Goal: Navigation & Orientation: Understand site structure

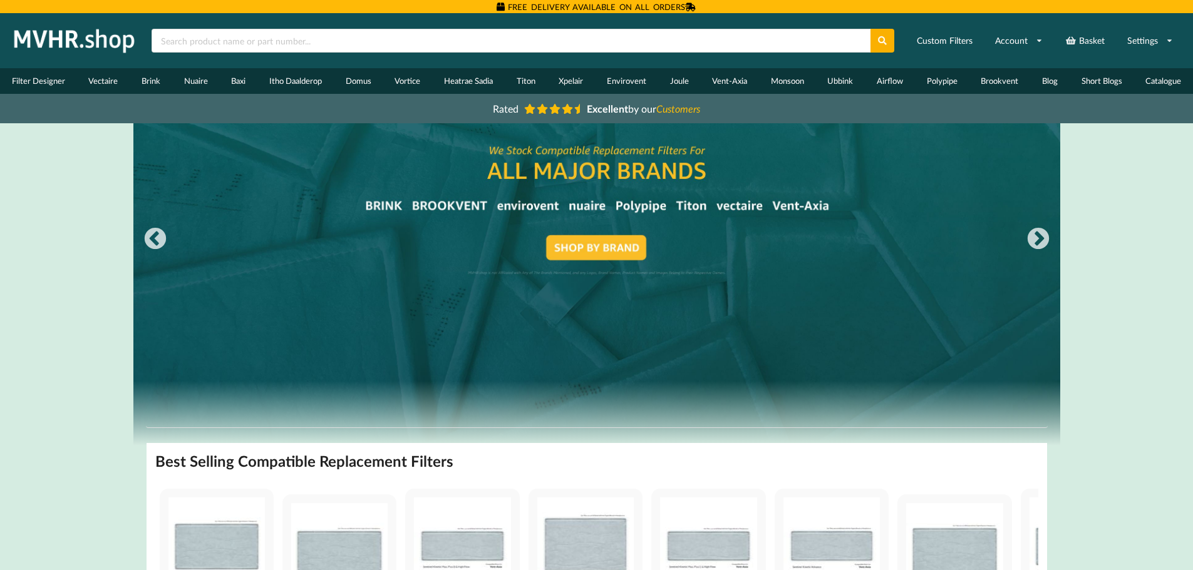
drag, startPoint x: 0, startPoint y: 0, endPoint x: 1062, endPoint y: 117, distance: 1068.1
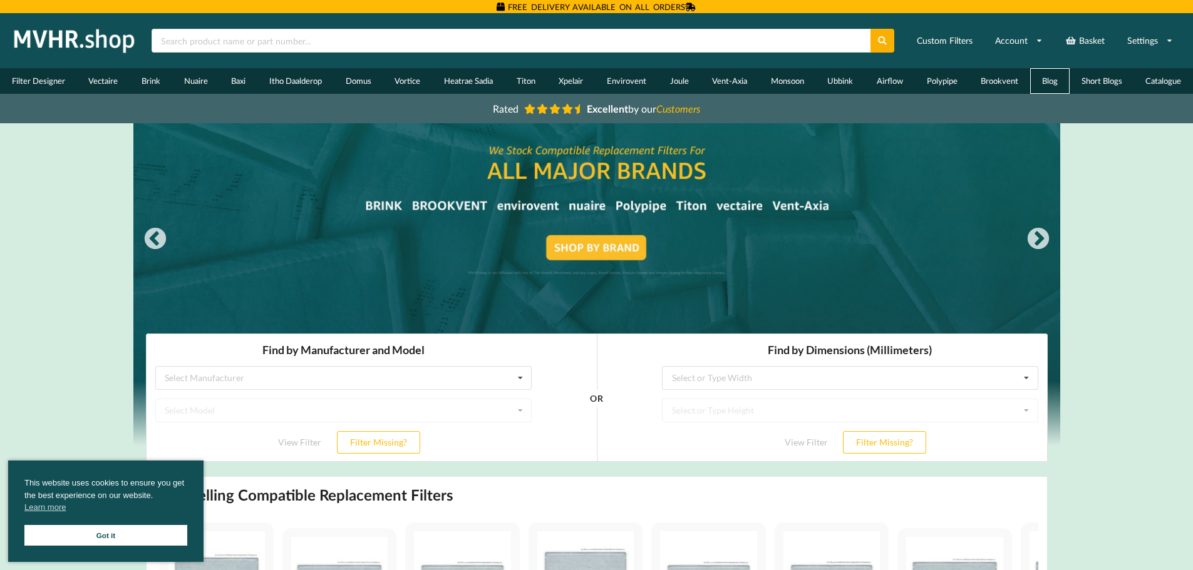
click at [1051, 90] on link "Blog" at bounding box center [1049, 81] width 39 height 26
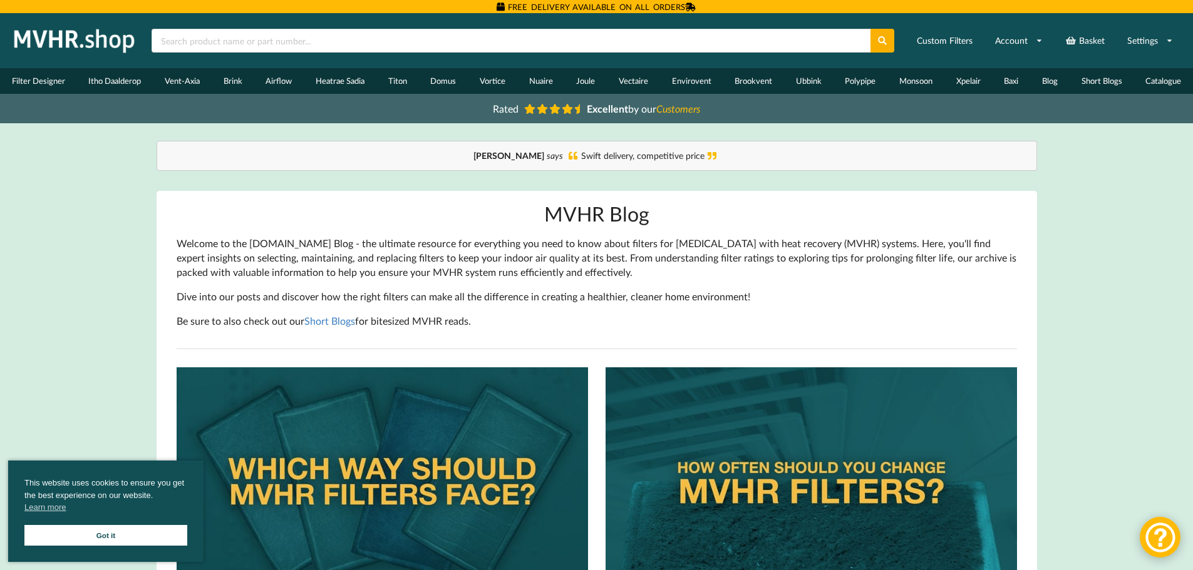
click at [98, 28] on img at bounding box center [74, 40] width 131 height 31
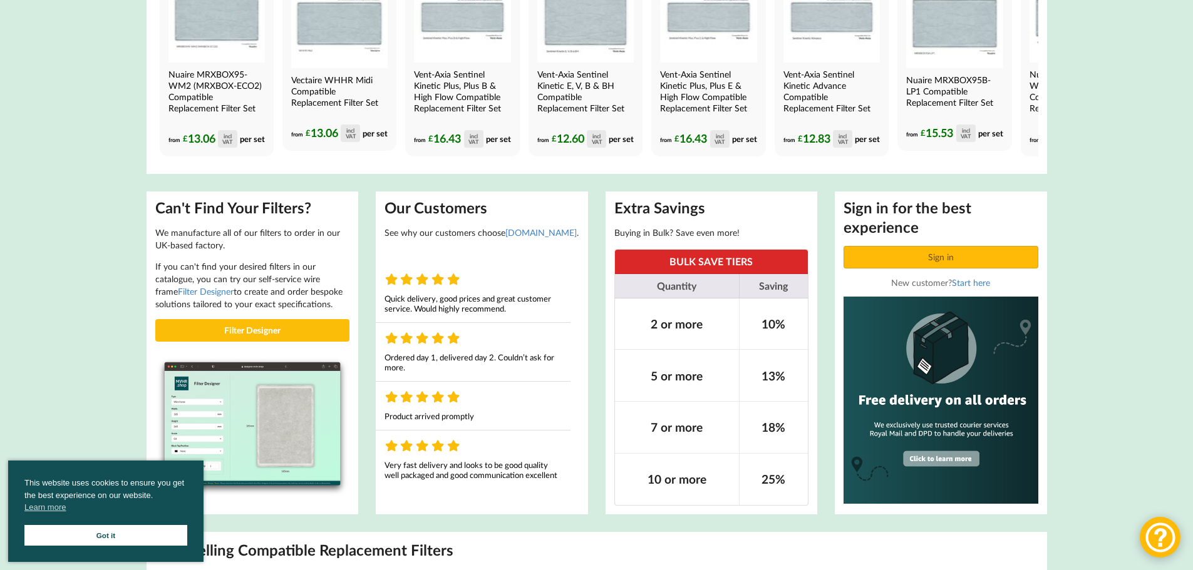
scroll to position [561, 0]
